Goal: Check status: Check status

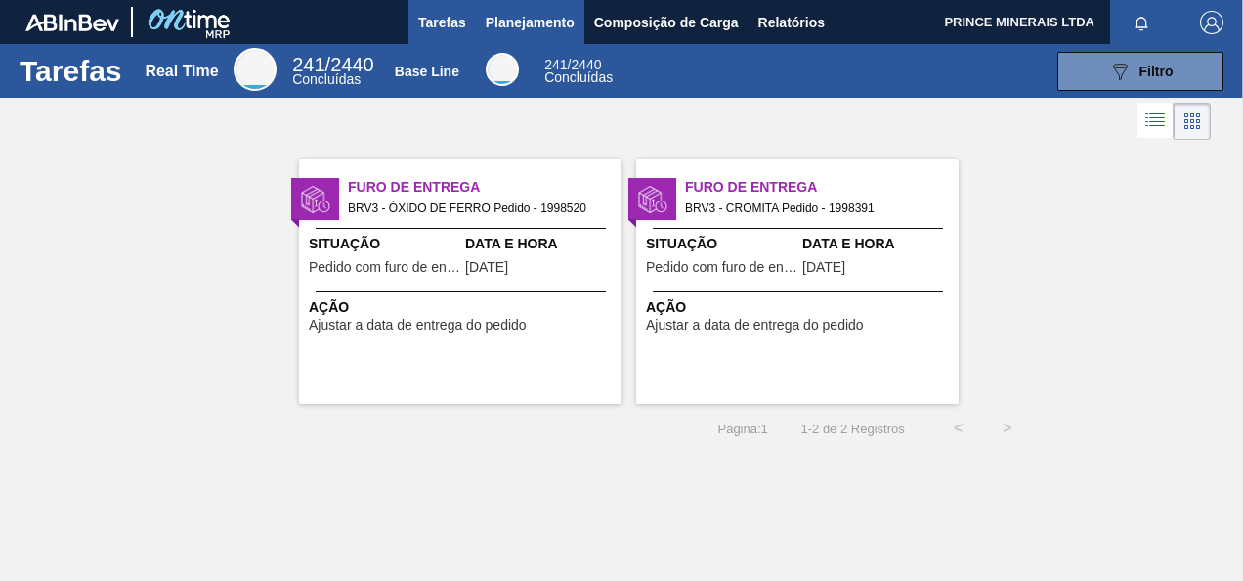
click at [515, 16] on span "Planejamento" at bounding box center [530, 22] width 89 height 23
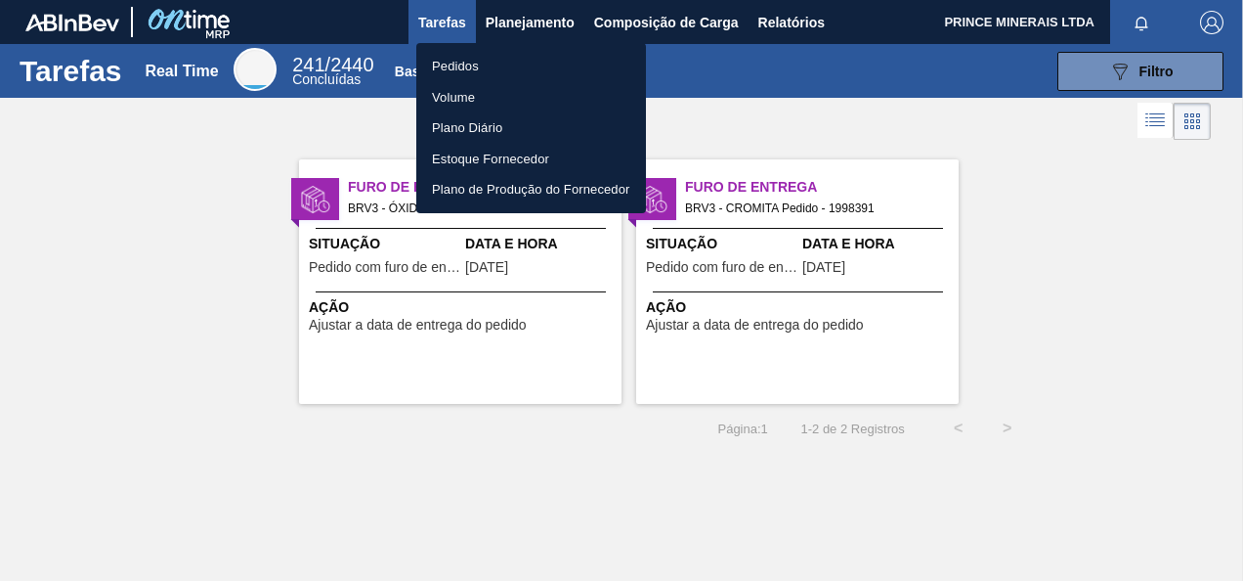
click at [471, 66] on li "Pedidos" at bounding box center [531, 66] width 230 height 31
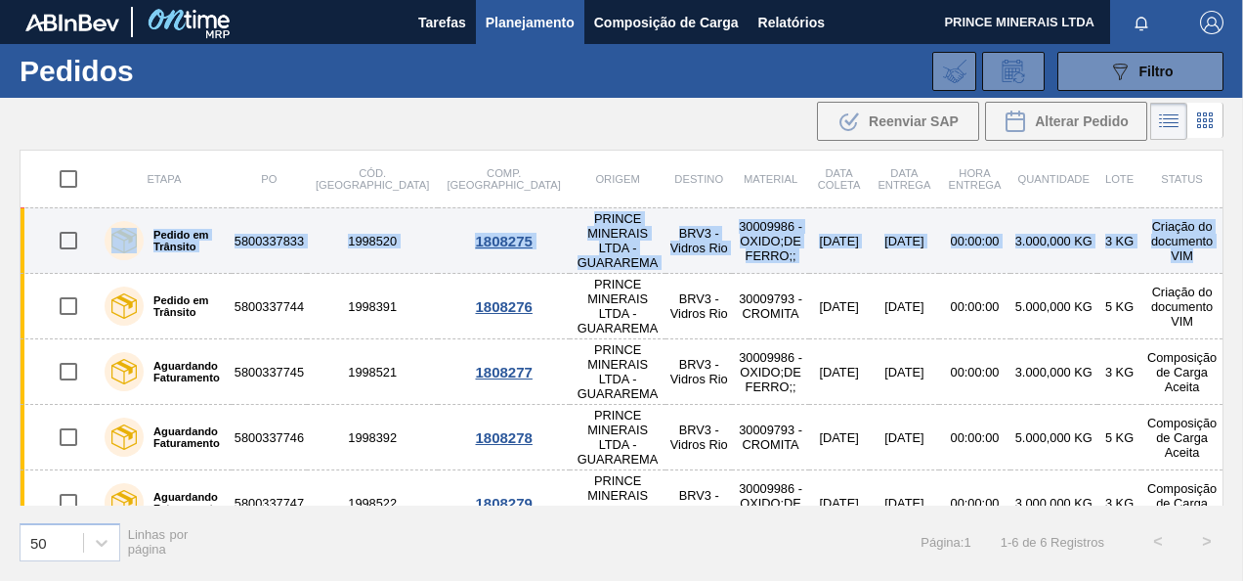
drag, startPoint x: 1219, startPoint y: 187, endPoint x: 1214, endPoint y: 240, distance: 54.0
click at [1214, 240] on table "Etapa PO Cód. Pedido Comp. Carga Origem Destino Material Data coleta Data entre…" at bounding box center [622, 376] width 1204 height 452
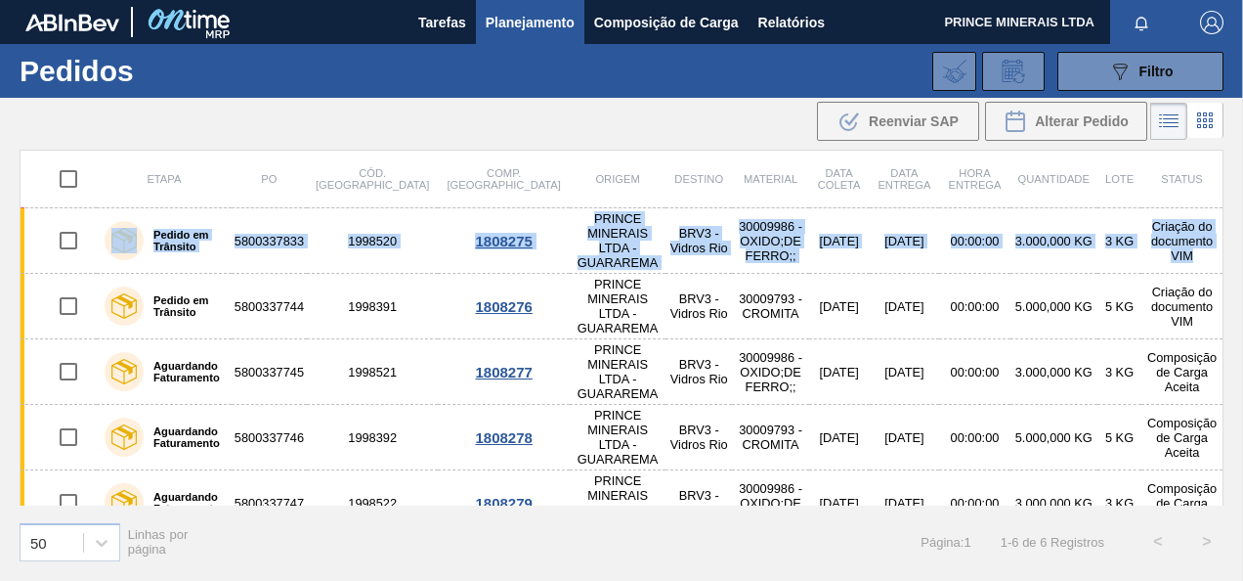
scroll to position [34, 0]
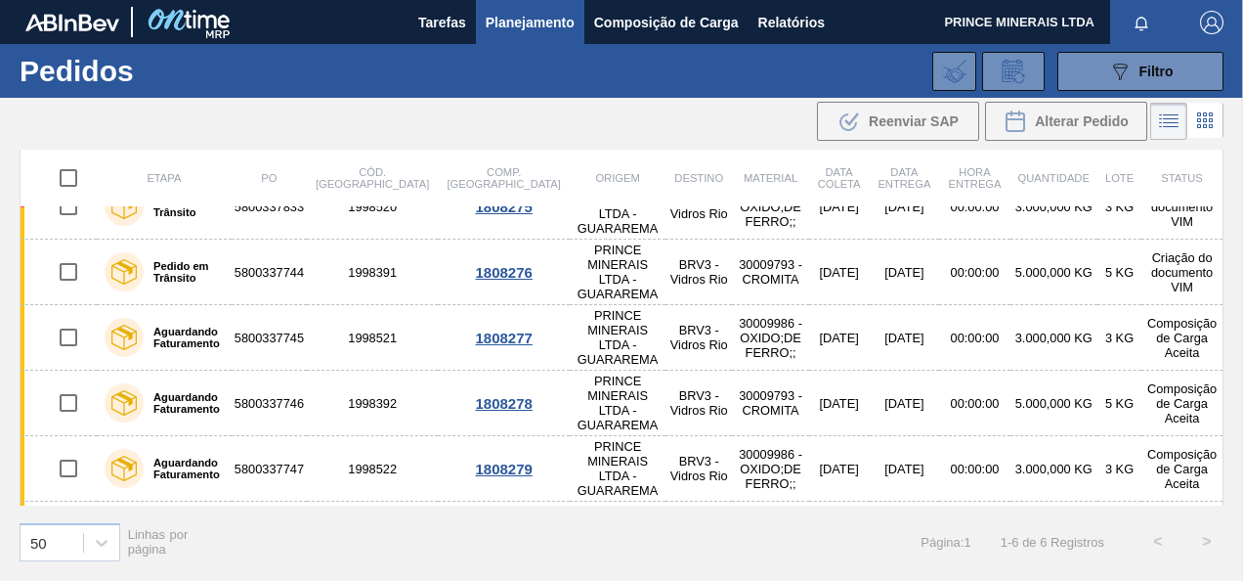
click at [1220, 176] on div "Etapa PO Cód. Pedido Comp. Carga Origem Destino Material Data coleta Data entre…" at bounding box center [621, 364] width 1243 height 428
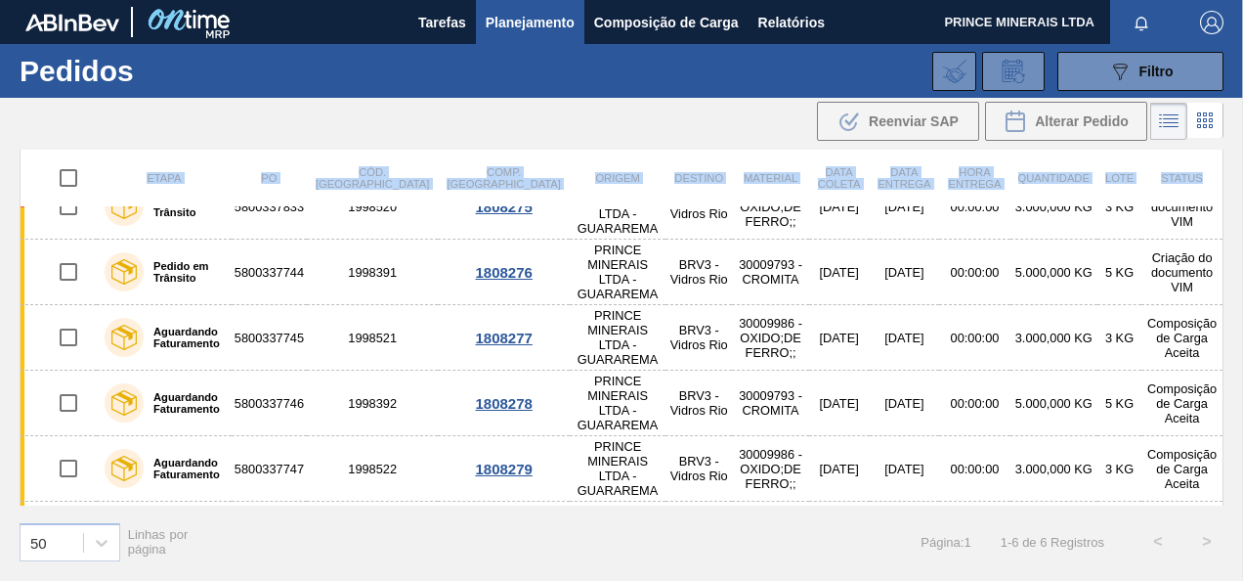
drag, startPoint x: 1220, startPoint y: 176, endPoint x: 1222, endPoint y: 164, distance: 11.9
click at [1222, 164] on div "Etapa PO Cód. Pedido Comp. Carga Origem Destino Material Data coleta Data entre…" at bounding box center [622, 328] width 1204 height 356
drag, startPoint x: 1219, startPoint y: 164, endPoint x: 1236, endPoint y: 164, distance: 17.6
click at [1220, 164] on th "Status" at bounding box center [1182, 178] width 81 height 58
click at [1242, 0] on html "Tarefas Planejamento Composição de Carga Relatórios PRINCE MINERAIS LTDA Marcar…" at bounding box center [621, 0] width 1243 height 0
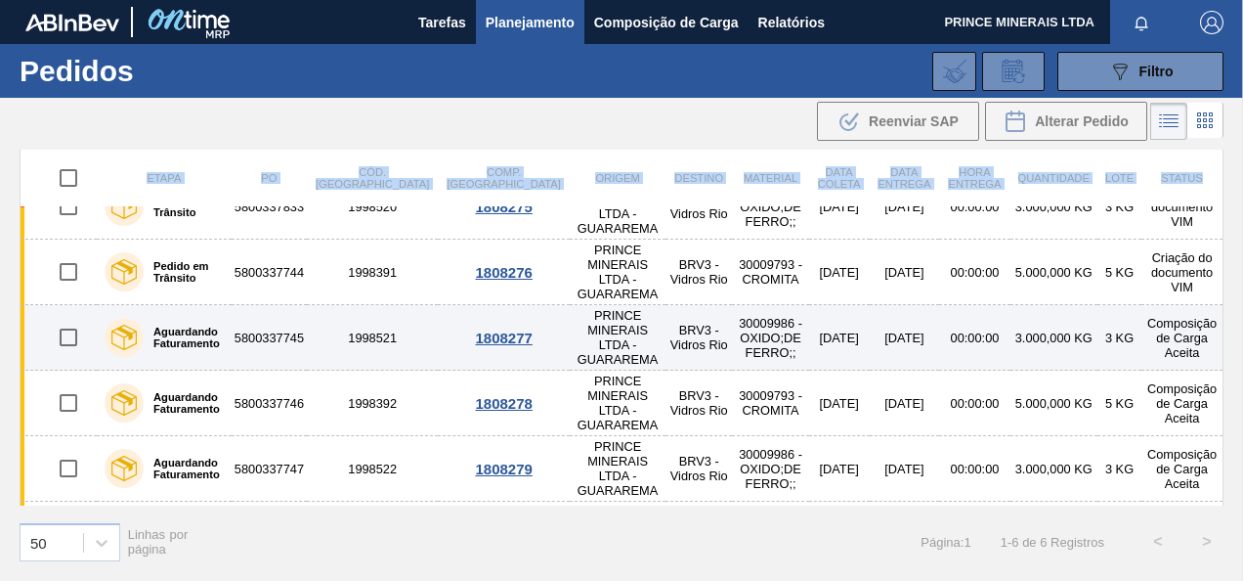
click at [939, 328] on td "00:00:00" at bounding box center [974, 337] width 70 height 65
